Goal: Find contact information: Obtain details needed to contact an individual or organization

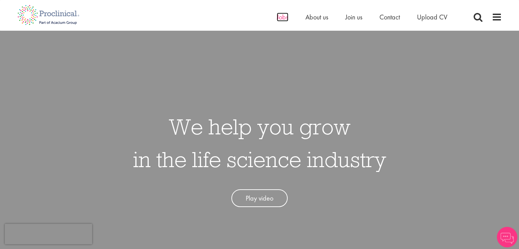
click at [281, 17] on span "Jobs" at bounding box center [283, 17] width 12 height 9
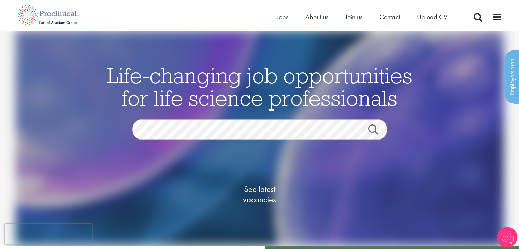
scroll to position [69, 0]
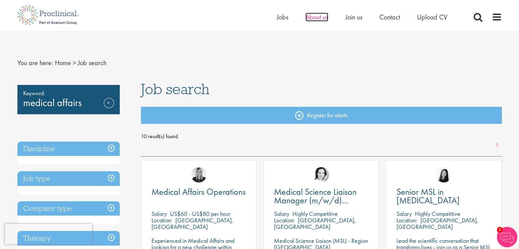
click at [316, 18] on span "About us" at bounding box center [317, 17] width 23 height 9
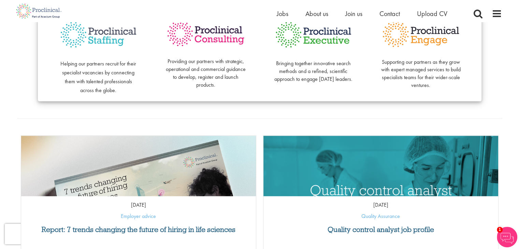
scroll to position [147, 0]
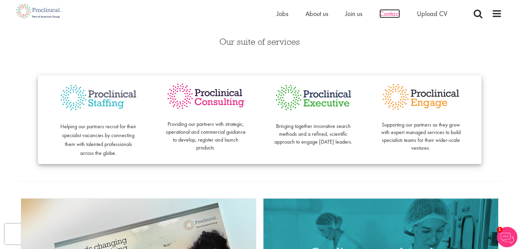
click at [389, 14] on span "Contact" at bounding box center [390, 13] width 20 height 9
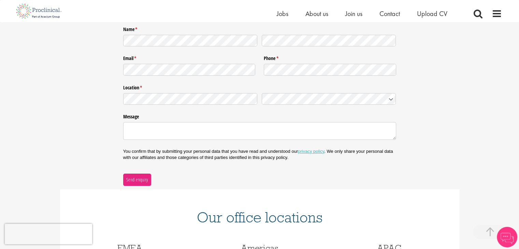
scroll to position [227, 0]
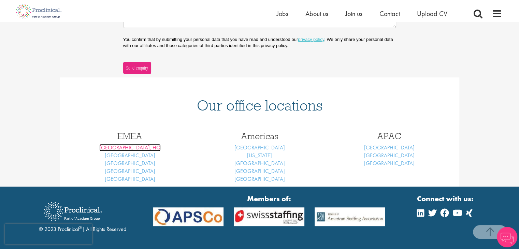
click at [125, 148] on link "London, HQ" at bounding box center [129, 147] width 61 height 7
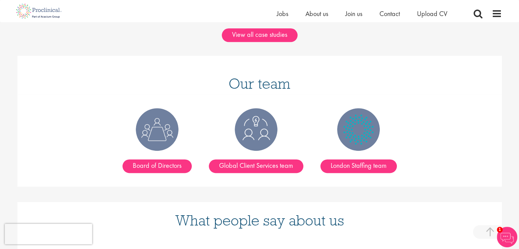
scroll to position [830, 0]
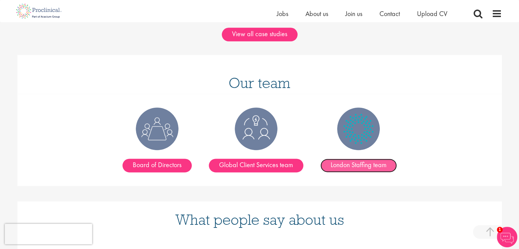
click at [357, 159] on link "London Staffing team" at bounding box center [359, 166] width 77 height 14
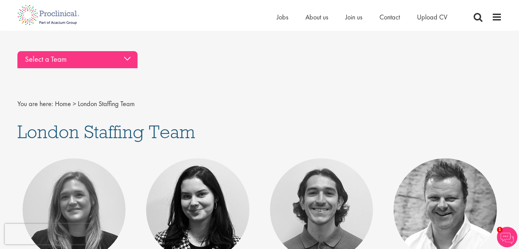
click at [123, 61] on div "Select a Team" at bounding box center [77, 59] width 120 height 17
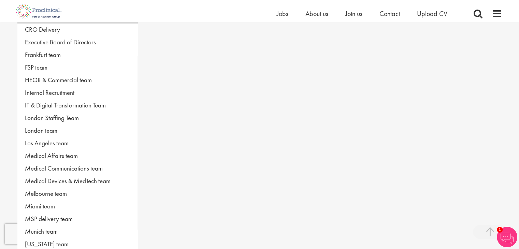
scroll to position [187, 0]
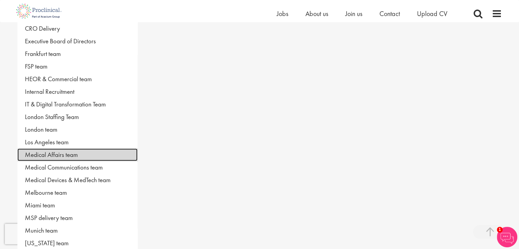
click at [41, 153] on link "Medical Affairs team" at bounding box center [77, 155] width 120 height 13
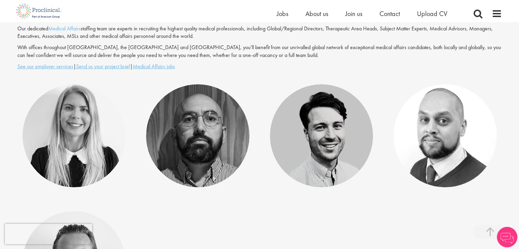
scroll to position [120, 0]
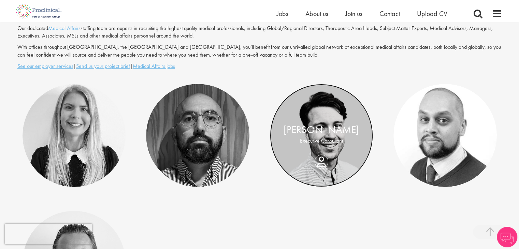
click at [325, 122] on link at bounding box center [321, 135] width 103 height 103
